Goal: Information Seeking & Learning: Check status

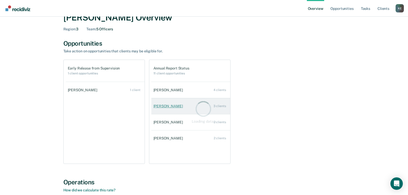
scroll to position [26, 0]
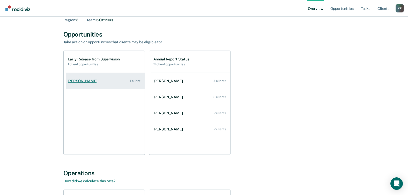
click at [92, 81] on div "Jordan Guedry" at bounding box center [84, 81] width 32 height 4
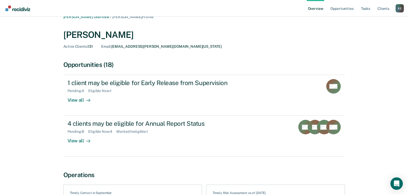
scroll to position [6, 0]
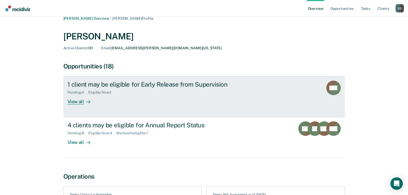
click at [96, 85] on div "1 client may be eligible for Early Release from Supervision" at bounding box center [159, 85] width 182 height 8
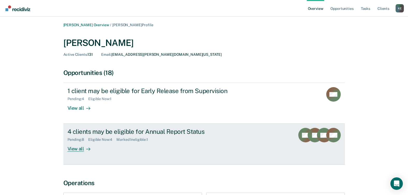
click at [82, 147] on div "View all" at bounding box center [82, 147] width 29 height 10
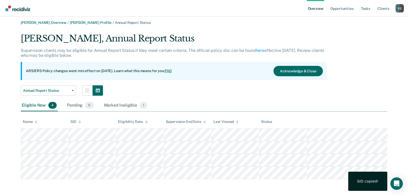
scroll to position [3, 0]
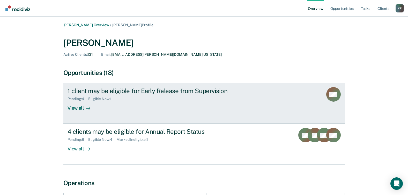
click at [101, 89] on div "1 client may be eligible for Early Release from Supervision" at bounding box center [159, 91] width 182 height 8
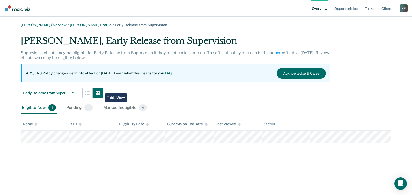
click at [101, 89] on button "button" at bounding box center [98, 93] width 10 height 10
click at [75, 109] on div "Pending 4" at bounding box center [79, 107] width 28 height 11
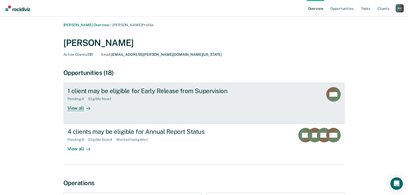
click at [78, 97] on div "Pending : 4" at bounding box center [78, 99] width 21 height 4
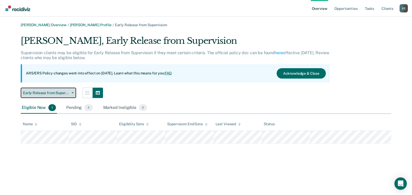
click at [73, 93] on button "Early Release from Supervision" at bounding box center [48, 93] width 55 height 10
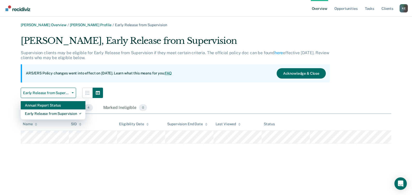
click at [44, 104] on div "Annual Report Status" at bounding box center [53, 105] width 56 height 8
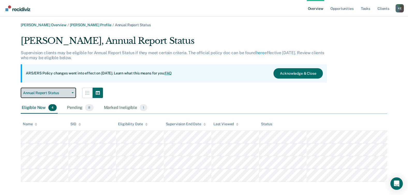
scroll to position [3, 0]
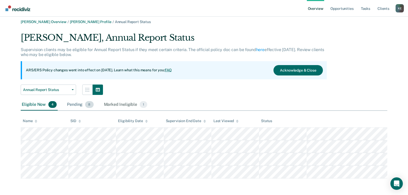
click at [77, 103] on div "Pending 8" at bounding box center [80, 104] width 28 height 11
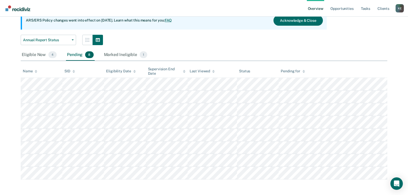
scroll to position [54, 0]
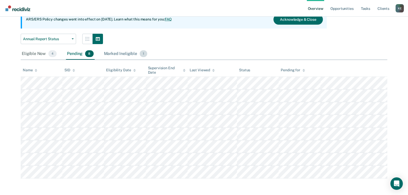
click at [126, 54] on div "Marked Ineligible 1" at bounding box center [126, 53] width 46 height 11
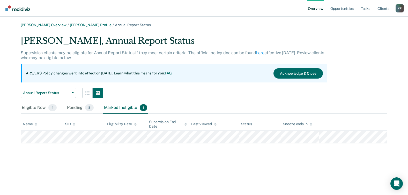
scroll to position [0, 0]
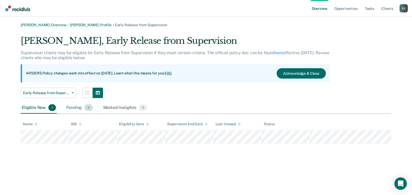
click at [90, 109] on span "4" at bounding box center [88, 107] width 8 height 7
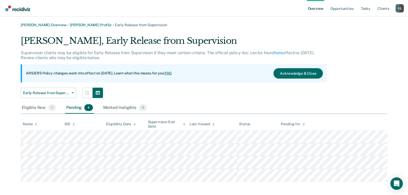
scroll to position [3, 0]
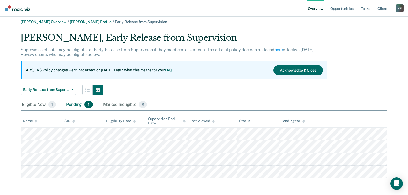
click at [82, 105] on div "Pending 4" at bounding box center [79, 104] width 28 height 11
click at [142, 104] on span "0" at bounding box center [143, 104] width 8 height 7
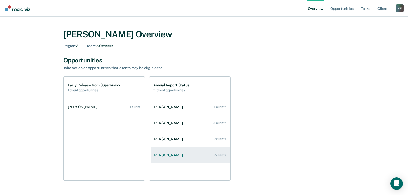
click at [168, 157] on link "Keneisha Hill 2 clients" at bounding box center [191, 155] width 79 height 15
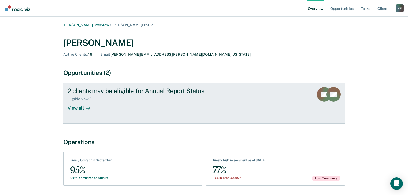
click at [81, 110] on div "View all" at bounding box center [82, 106] width 29 height 10
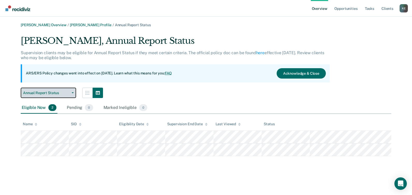
click at [75, 93] on button "Annual Report Status" at bounding box center [48, 93] width 55 height 10
click at [73, 91] on button "Annual Report Status" at bounding box center [48, 93] width 55 height 10
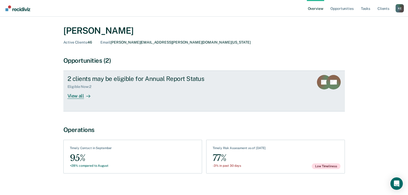
scroll to position [18, 0]
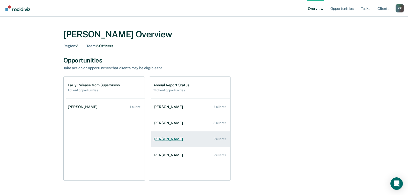
click at [171, 141] on div "Brisa Leveston" at bounding box center [170, 139] width 32 height 4
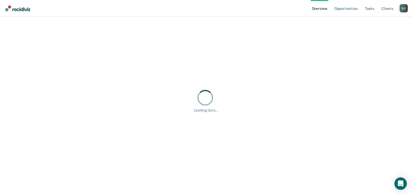
click at [171, 141] on div "Loading data..." at bounding box center [206, 100] width 400 height 155
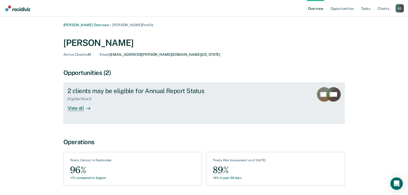
click at [79, 110] on div "View all" at bounding box center [82, 106] width 29 height 10
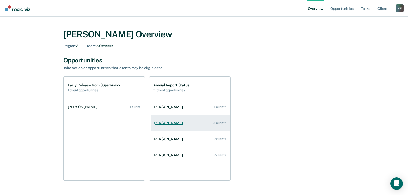
click at [179, 123] on div "Makayla Vaults" at bounding box center [170, 123] width 32 height 4
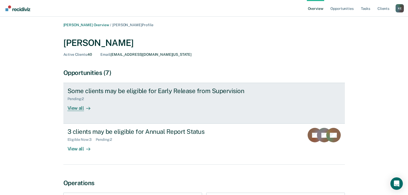
click at [80, 108] on div "View all" at bounding box center [82, 106] width 29 height 10
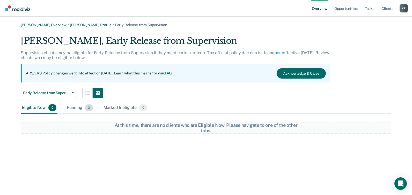
click at [79, 108] on div "Pending 2" at bounding box center [80, 107] width 28 height 11
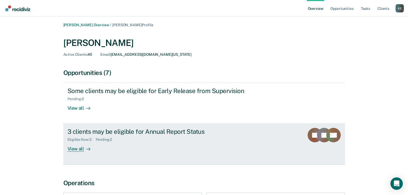
click at [81, 147] on div "View all" at bounding box center [82, 147] width 29 height 10
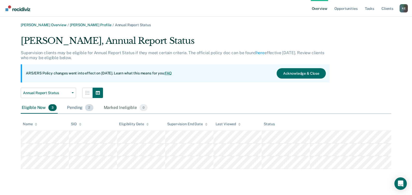
click at [87, 108] on span "2" at bounding box center [89, 107] width 8 height 7
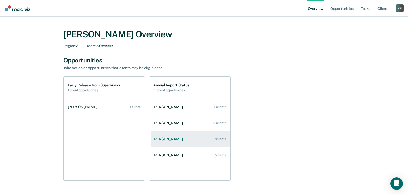
click at [174, 136] on link "Brisa Leveston 2 clients" at bounding box center [191, 139] width 79 height 15
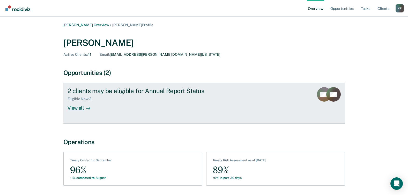
click at [79, 108] on div "View all" at bounding box center [82, 106] width 29 height 10
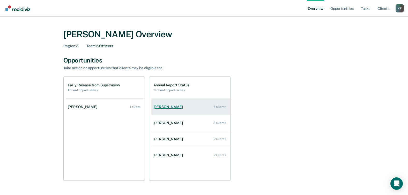
click at [169, 107] on div "Jordan Guedry" at bounding box center [170, 107] width 32 height 4
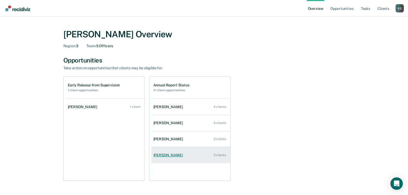
click at [170, 154] on div "Keneisha Hill" at bounding box center [170, 155] width 32 height 4
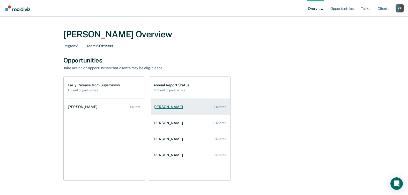
click at [168, 108] on div "Jordan Guedry" at bounding box center [170, 107] width 32 height 4
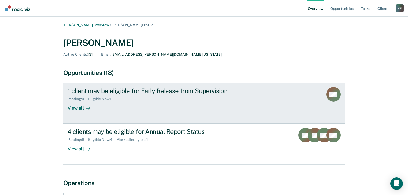
click at [75, 109] on div "View all" at bounding box center [82, 106] width 29 height 10
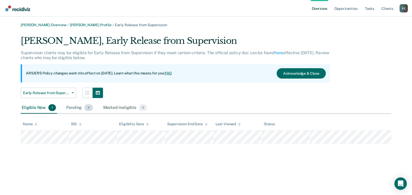
click at [82, 108] on div "Pending 4" at bounding box center [79, 107] width 28 height 11
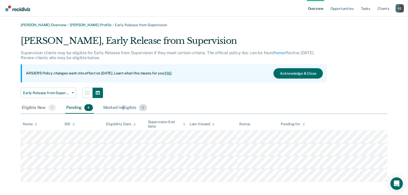
click at [123, 105] on div "Marked Ineligible 0" at bounding box center [125, 107] width 46 height 11
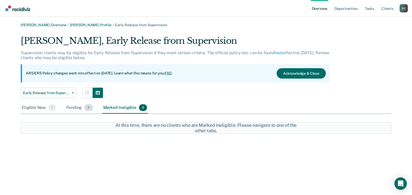
click at [74, 109] on div "Pending 4" at bounding box center [79, 107] width 28 height 11
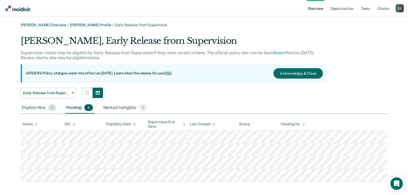
click at [39, 104] on div "Eligible Now 1" at bounding box center [39, 107] width 36 height 11
